Goal: Information Seeking & Learning: Learn about a topic

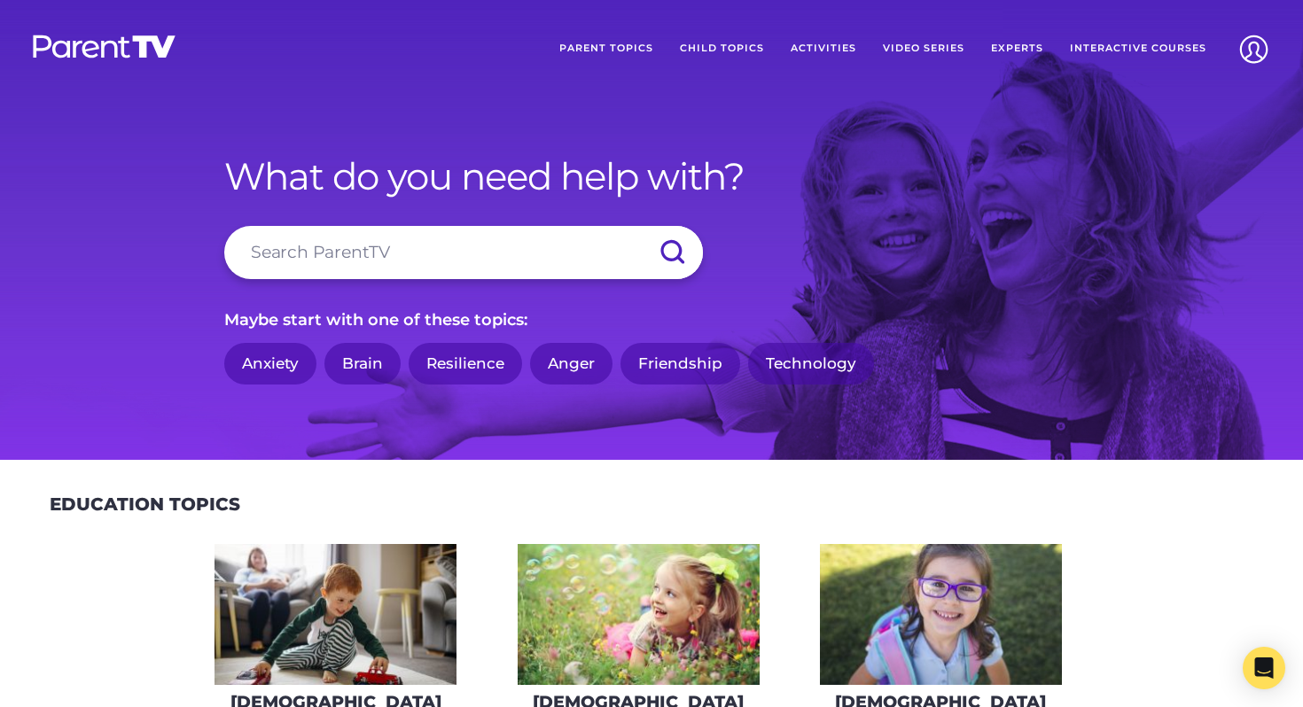
click at [939, 49] on link "Video Series" at bounding box center [924, 49] width 108 height 44
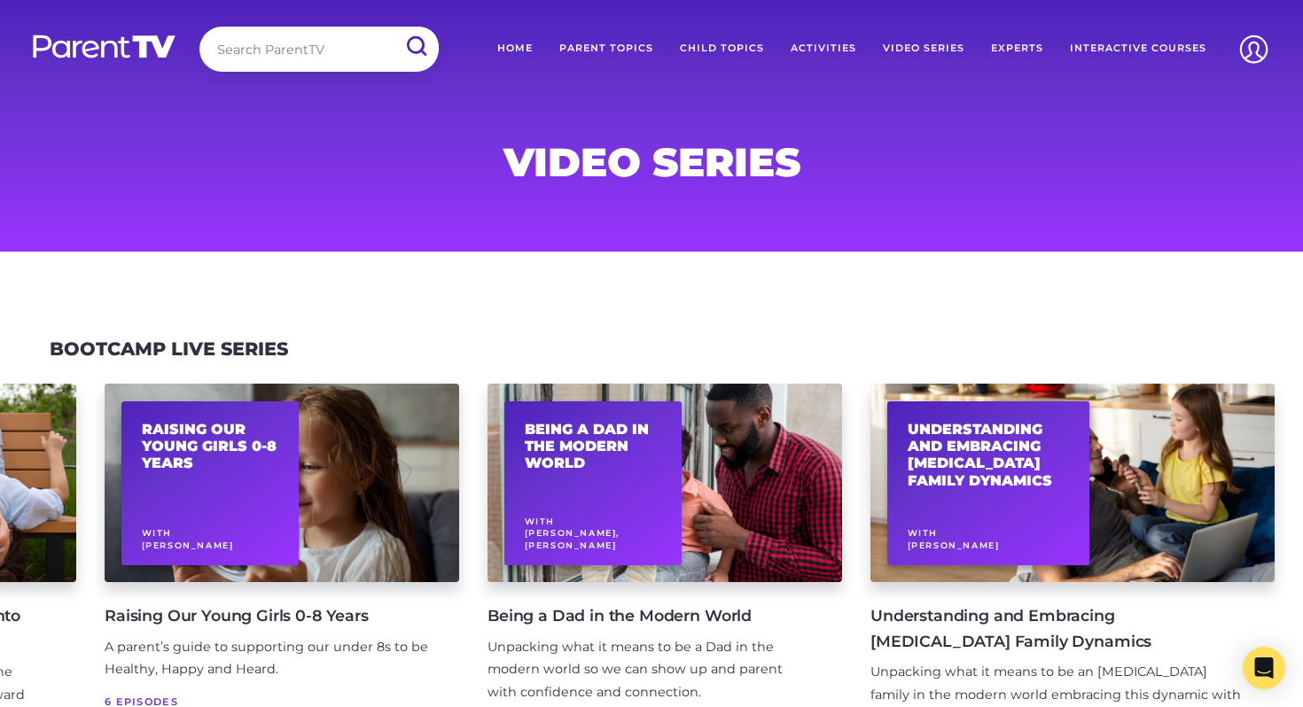
click at [1142, 45] on link "Interactive Courses" at bounding box center [1138, 49] width 163 height 44
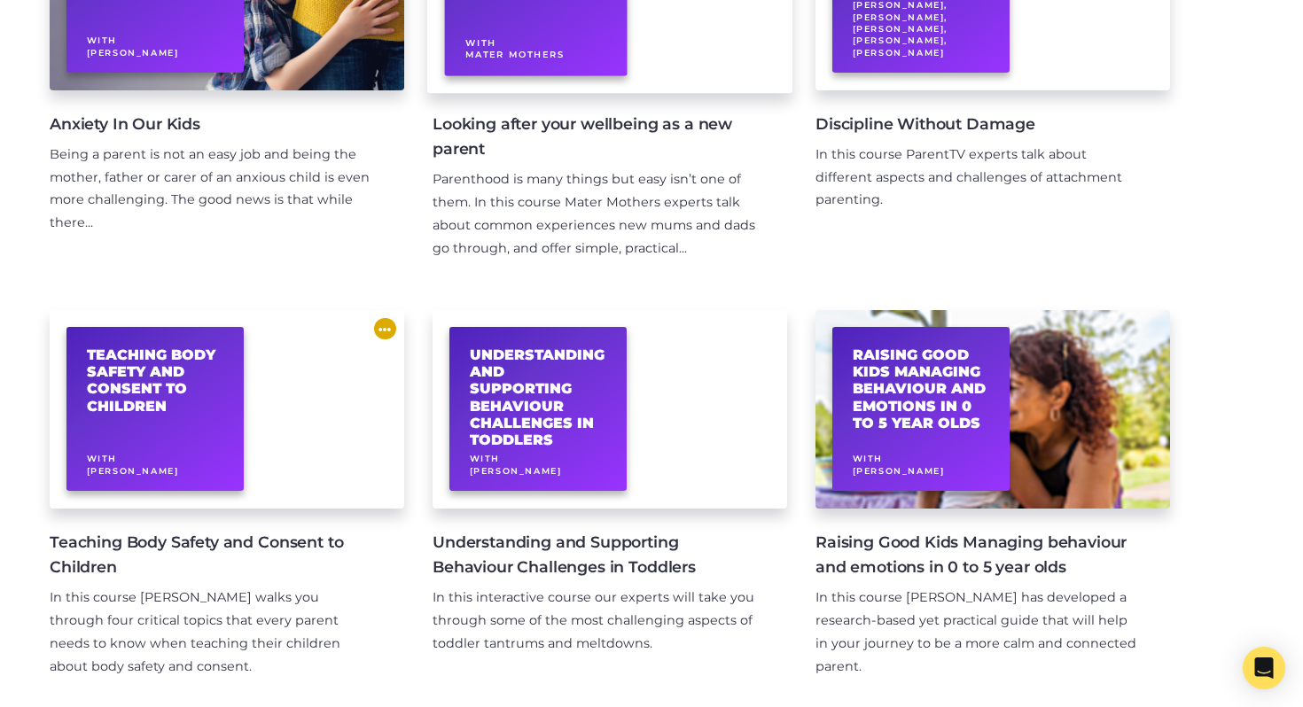
scroll to position [476, 0]
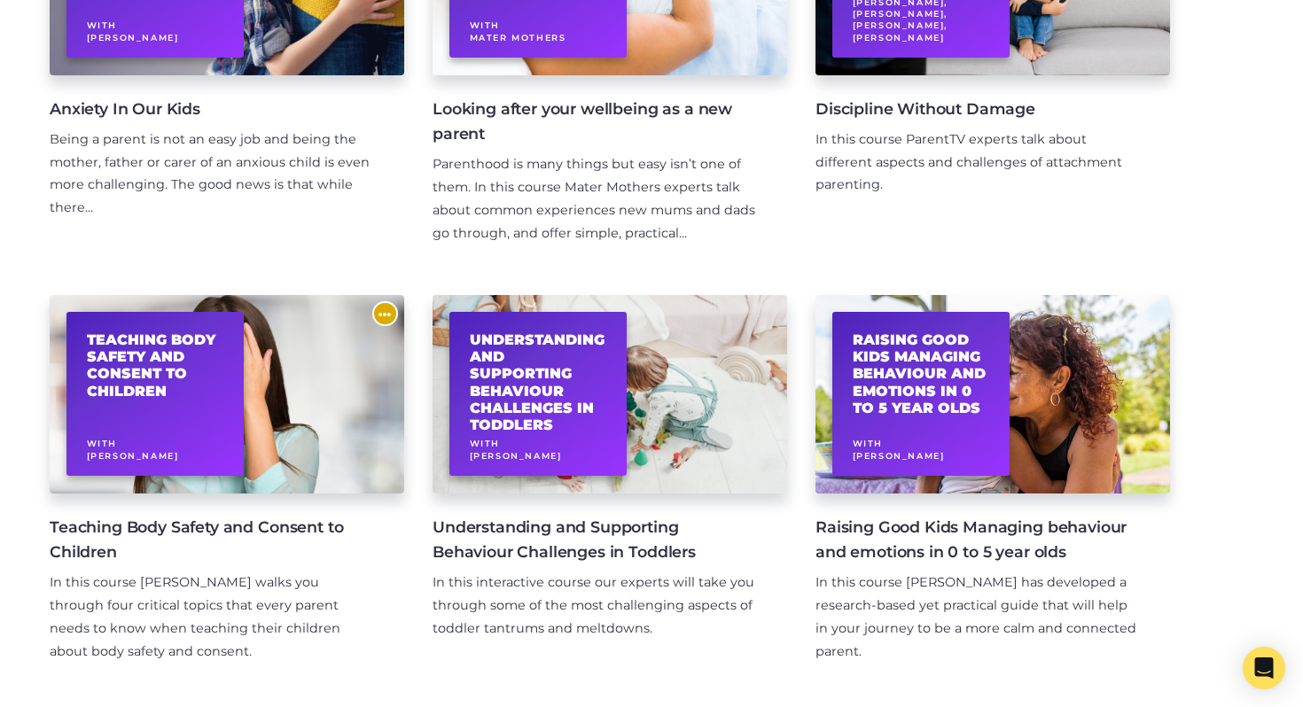
click at [269, 523] on h4 "Teaching Body Safety and Consent to Children" at bounding box center [213, 540] width 326 height 50
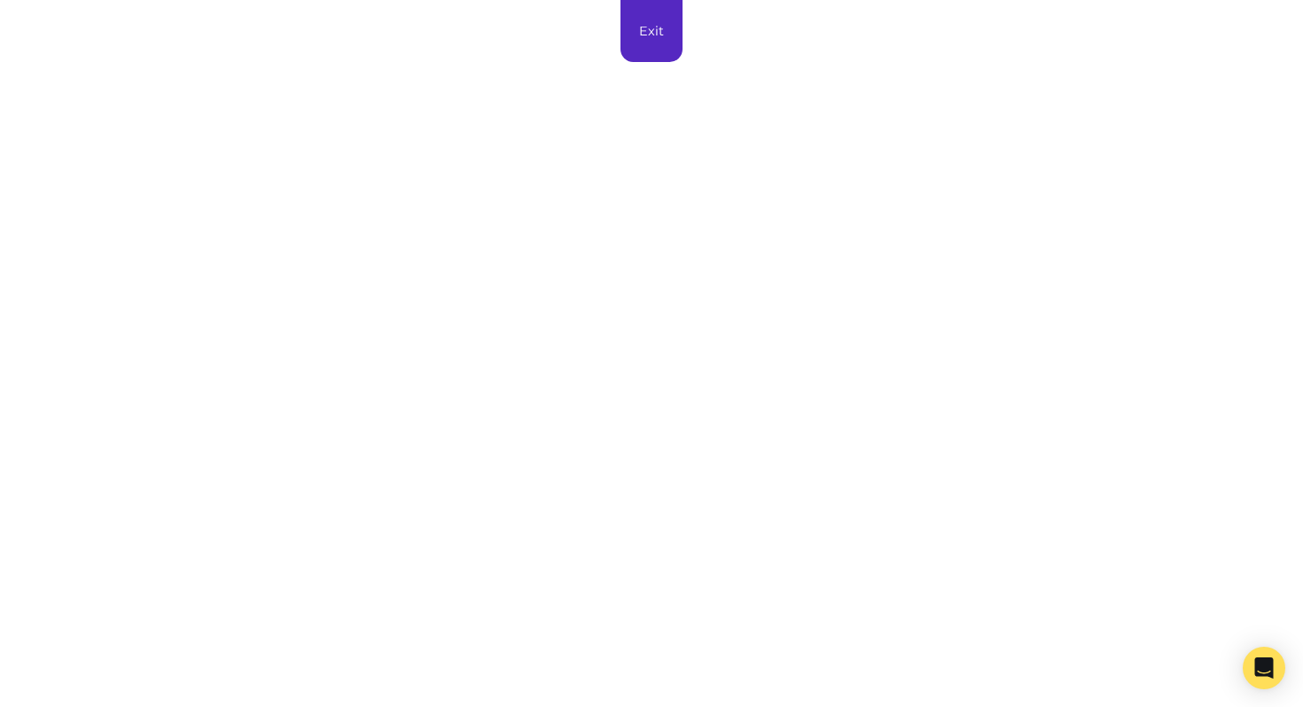
click at [666, 32] on link "Exit" at bounding box center [652, 31] width 62 height 62
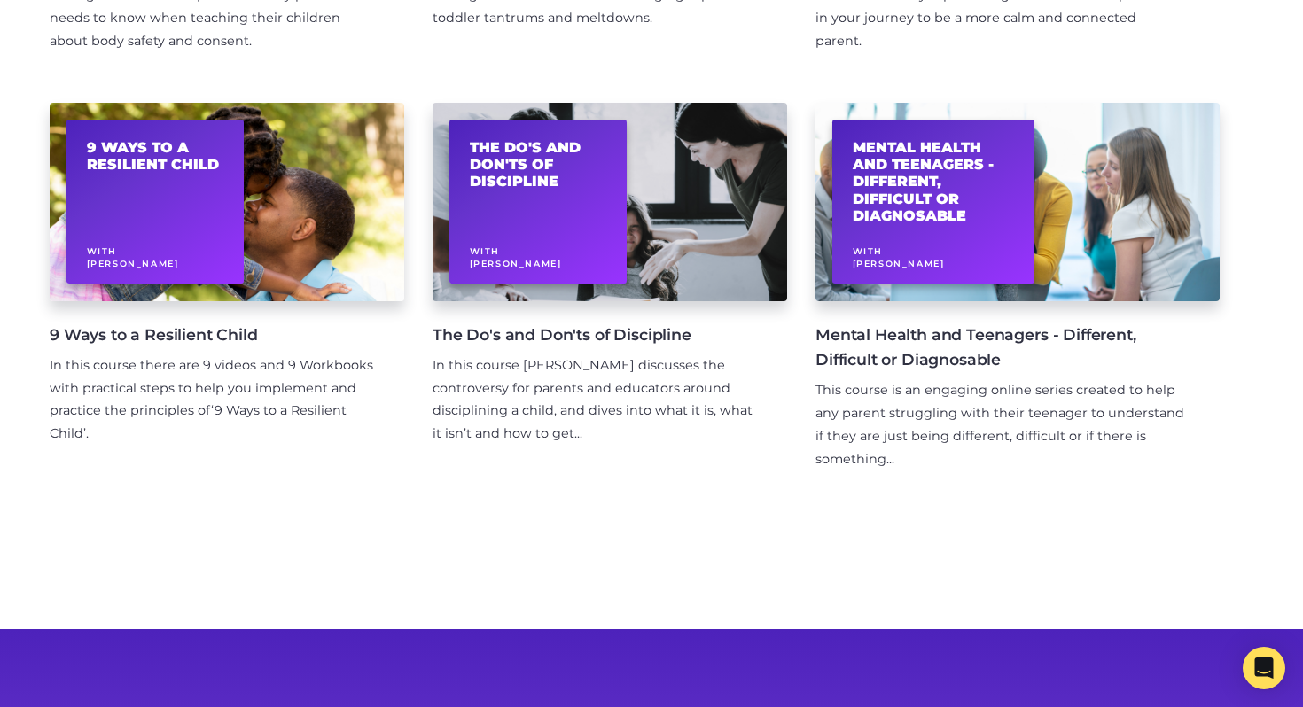
scroll to position [1089, 0]
